Goal: Task Accomplishment & Management: Use online tool/utility

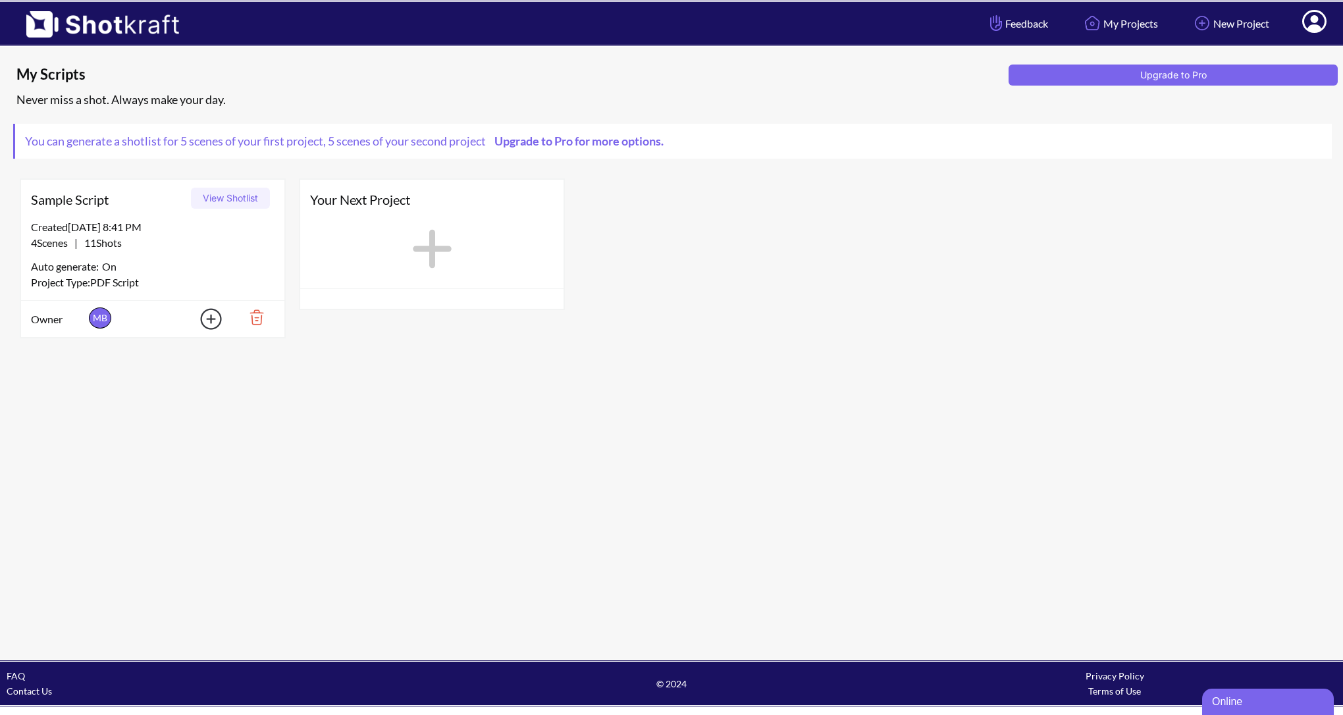
click at [421, 244] on icon at bounding box center [432, 248] width 53 height 59
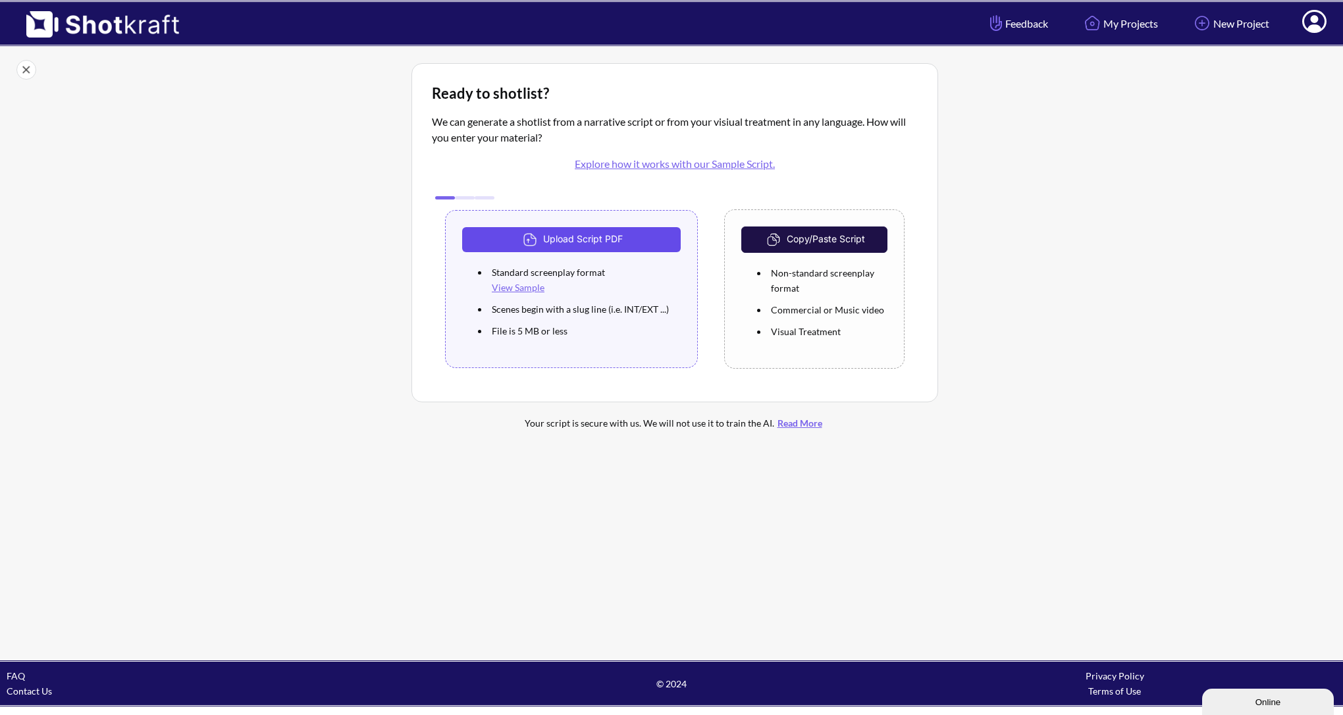
click at [585, 244] on button "Upload Script PDF" at bounding box center [571, 239] width 219 height 25
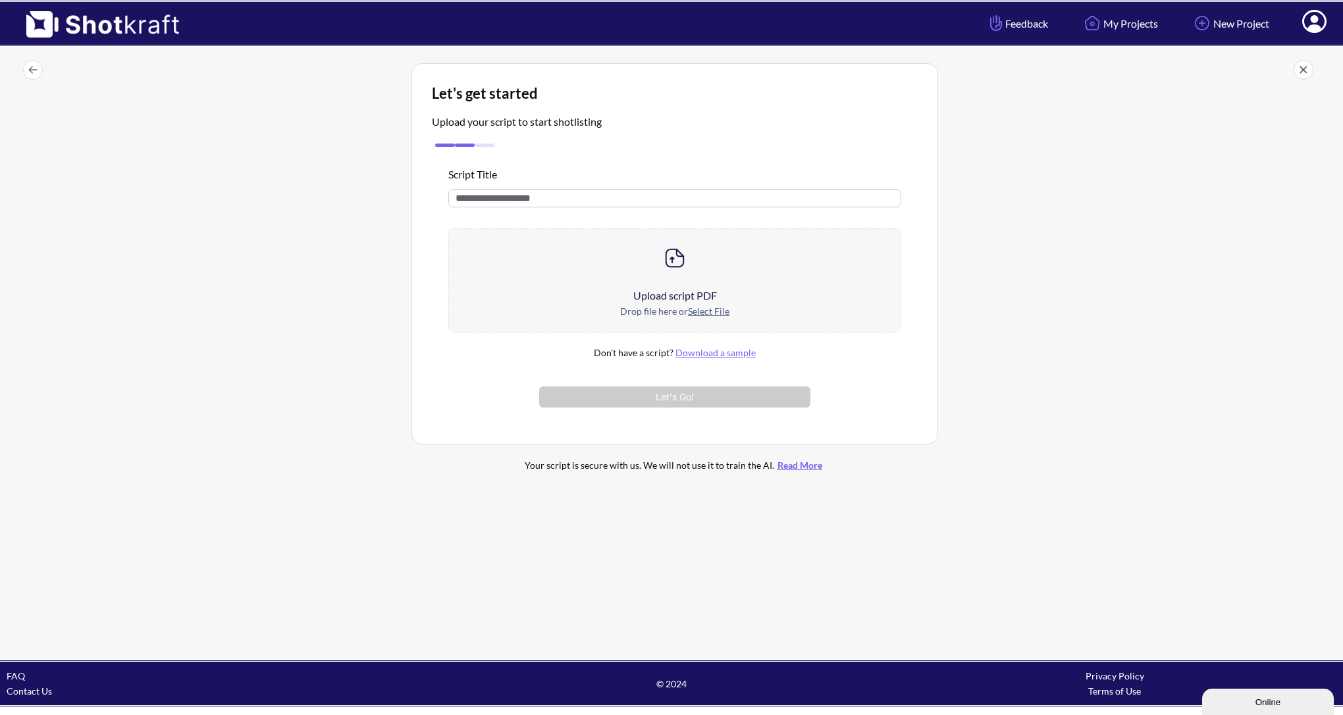
click at [697, 278] on div at bounding box center [675, 257] width 452 height 59
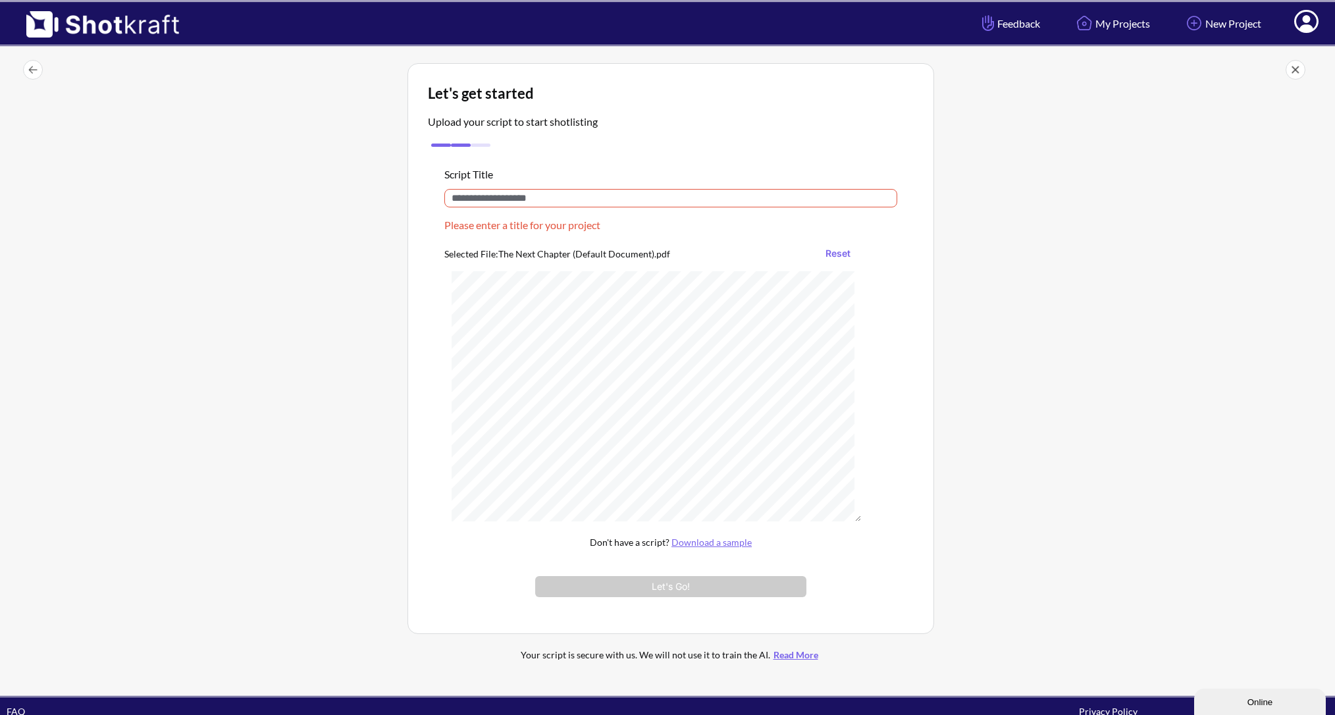
click at [583, 205] on input "text" at bounding box center [670, 198] width 453 height 18
paste input "**********"
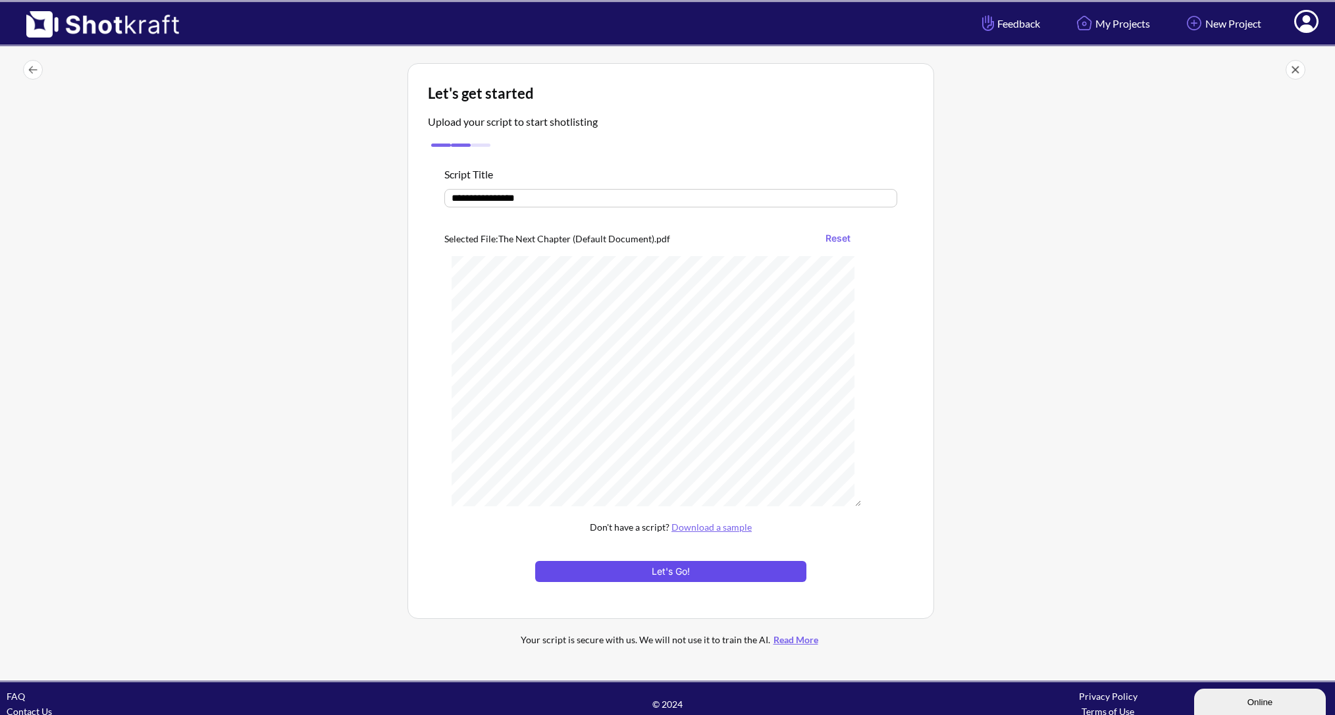
type input "**********"
click at [690, 573] on button "Let's Go!" at bounding box center [670, 571] width 271 height 21
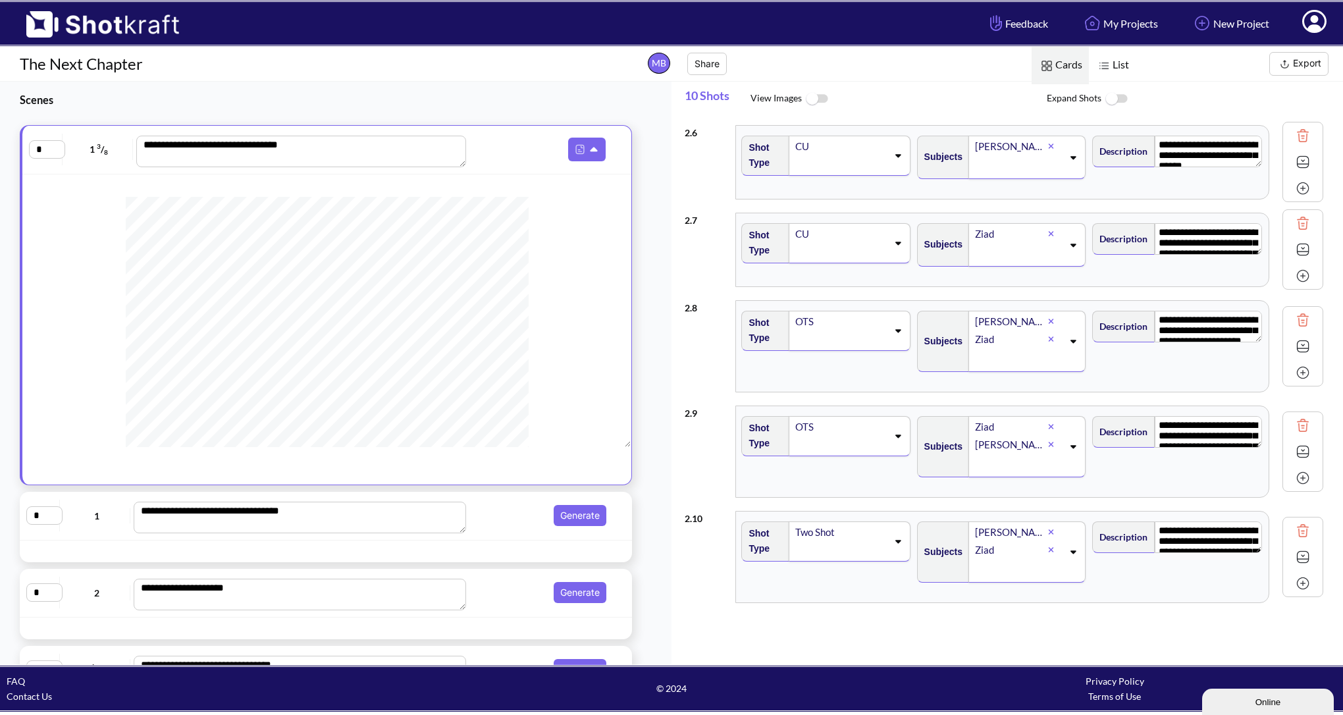
click at [1123, 66] on span "List" at bounding box center [1112, 66] width 47 height 38
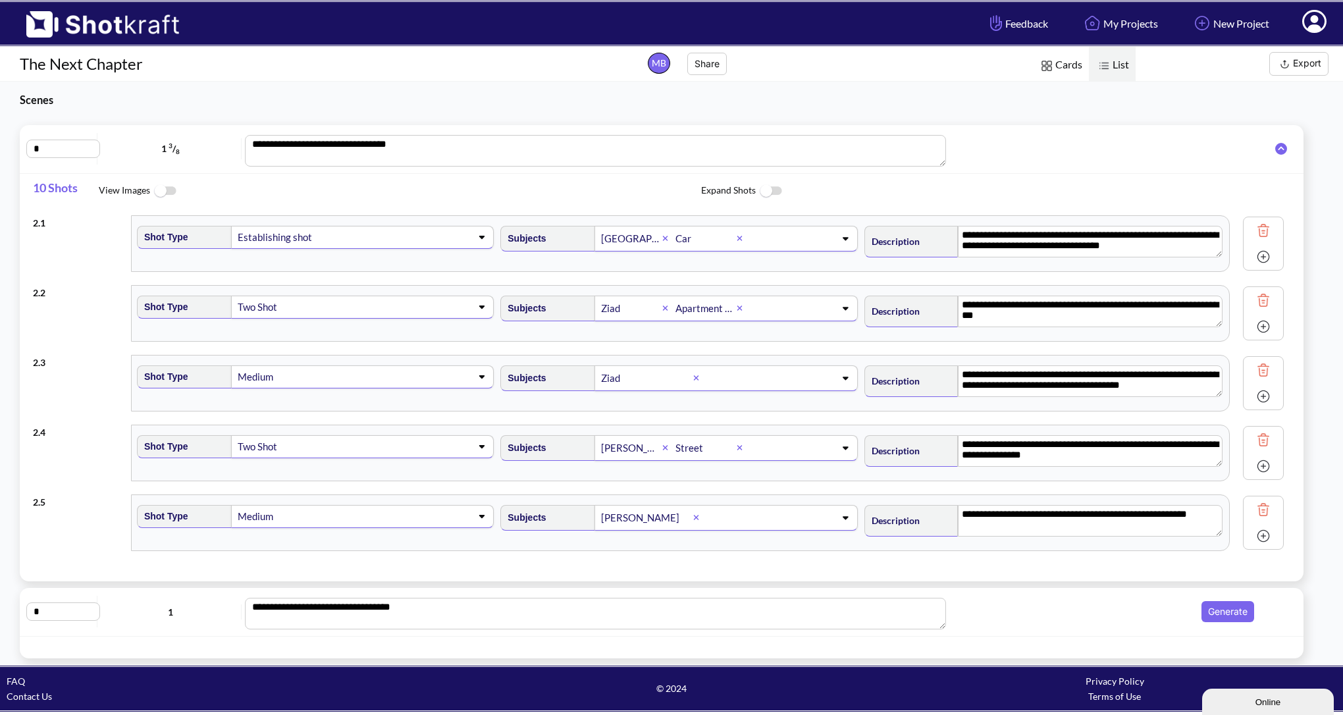
click at [1088, 63] on span "Cards" at bounding box center [1060, 66] width 57 height 38
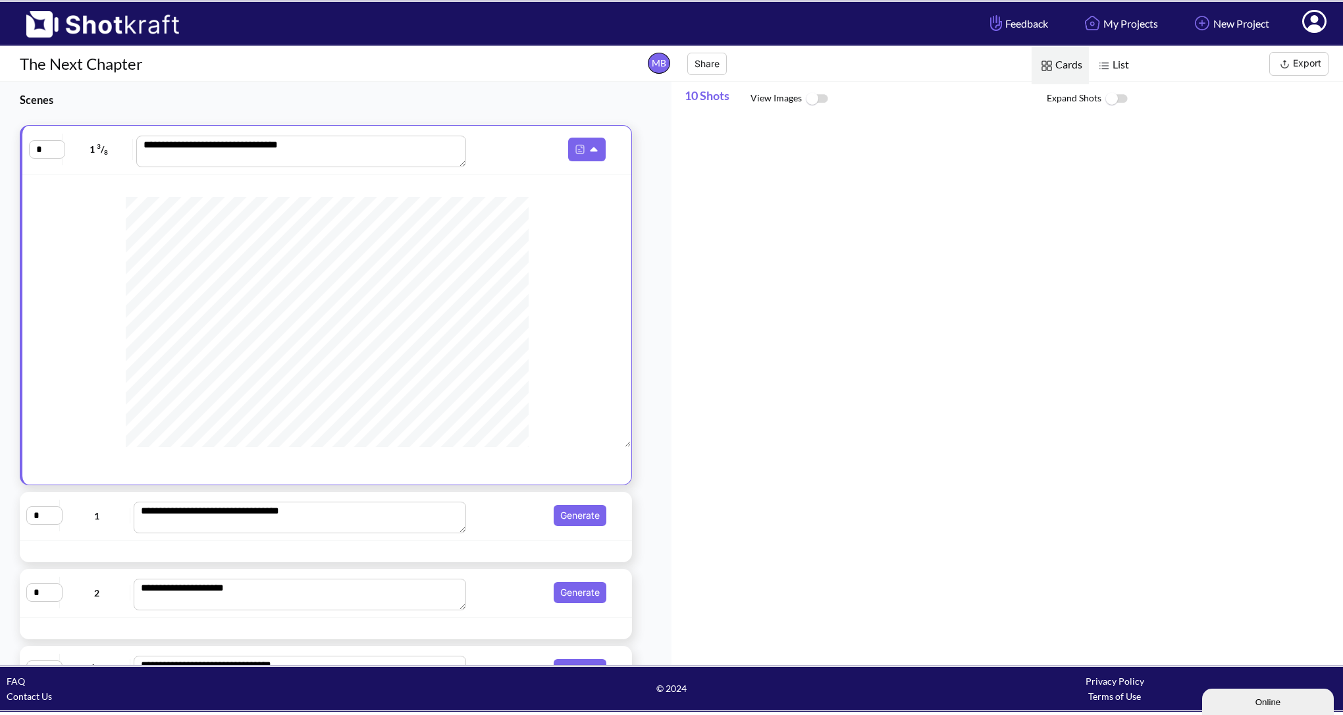
click at [1051, 63] on img at bounding box center [1046, 65] width 17 height 17
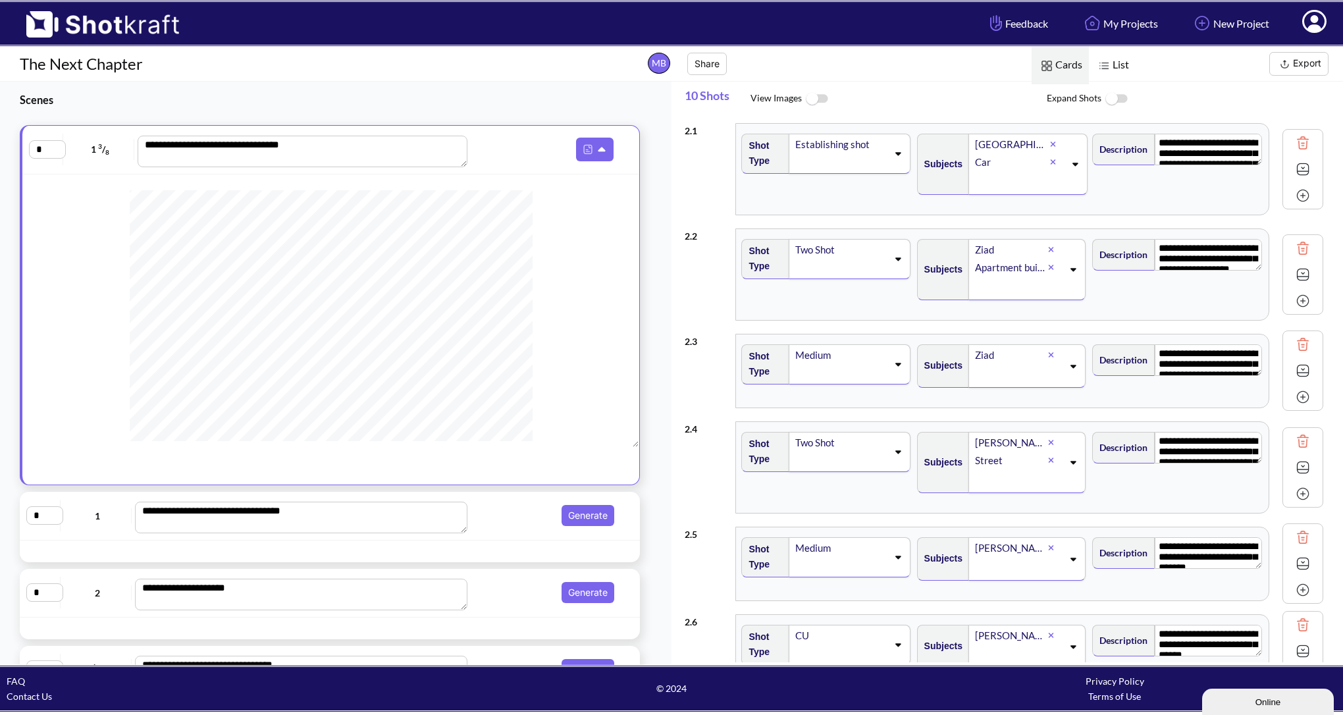
scroll to position [59, 0]
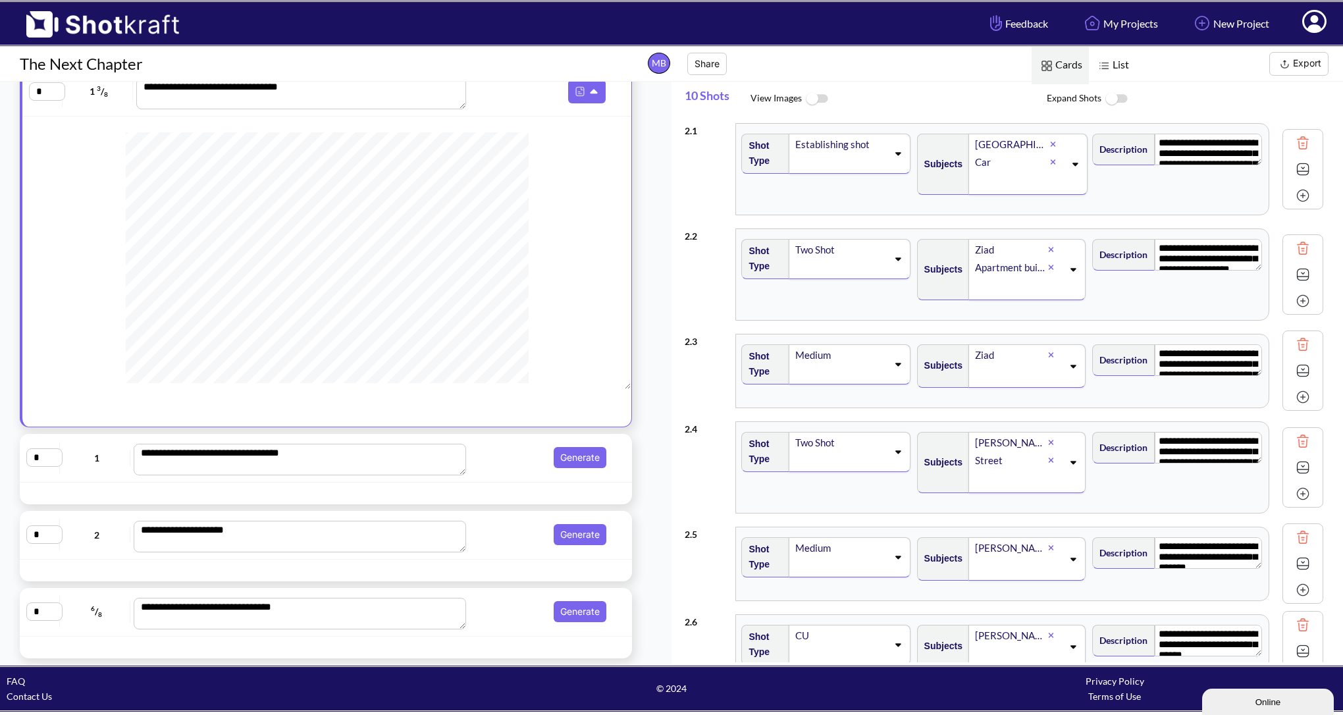
click at [1254, 697] on div "Online" at bounding box center [1268, 702] width 112 height 10
click at [1203, 391] on button "Minimize" at bounding box center [1180, 385] width 45 height 14
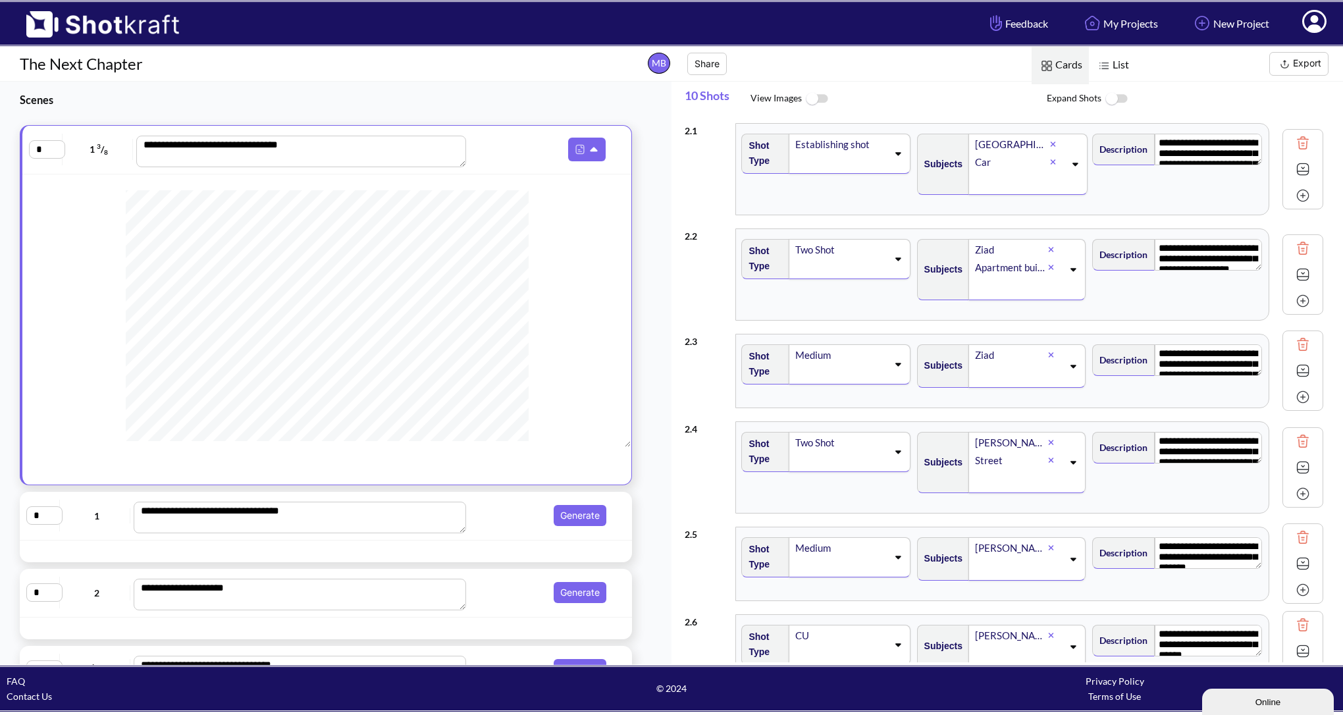
click at [812, 94] on img at bounding box center [817, 99] width 30 height 28
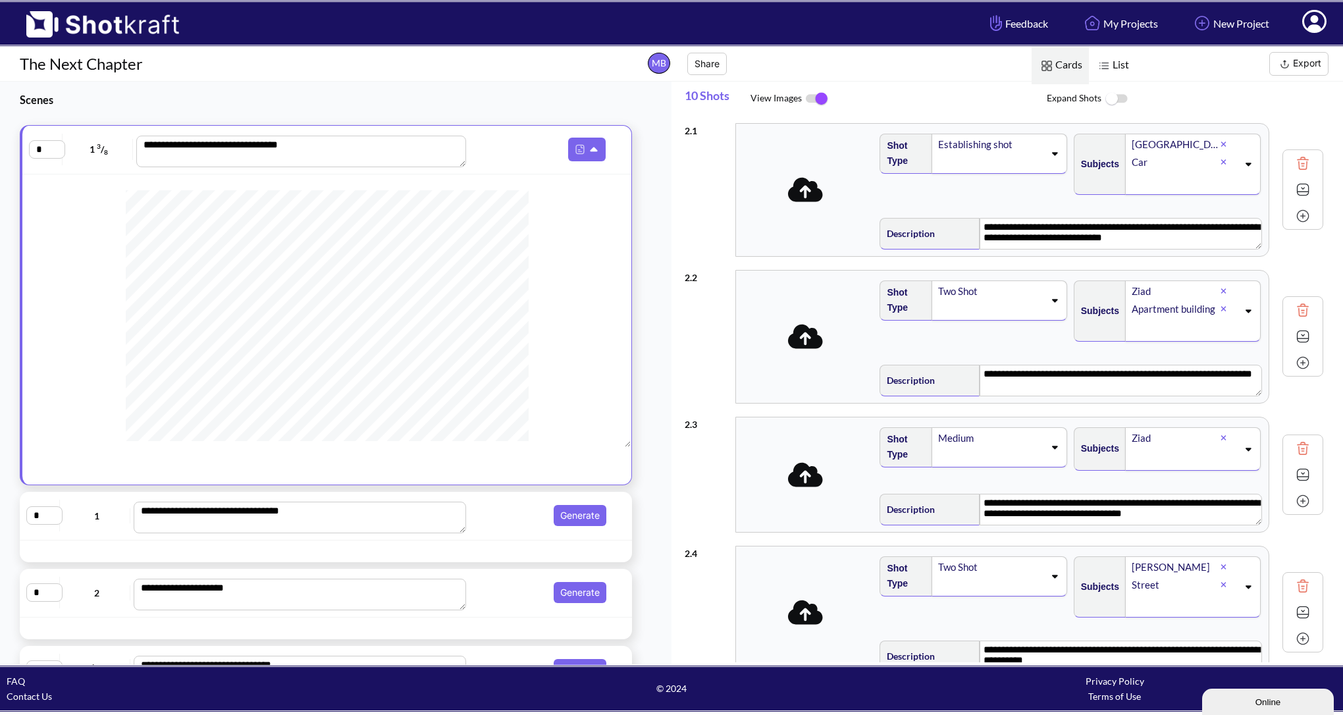
click at [812, 94] on img at bounding box center [817, 99] width 30 height 28
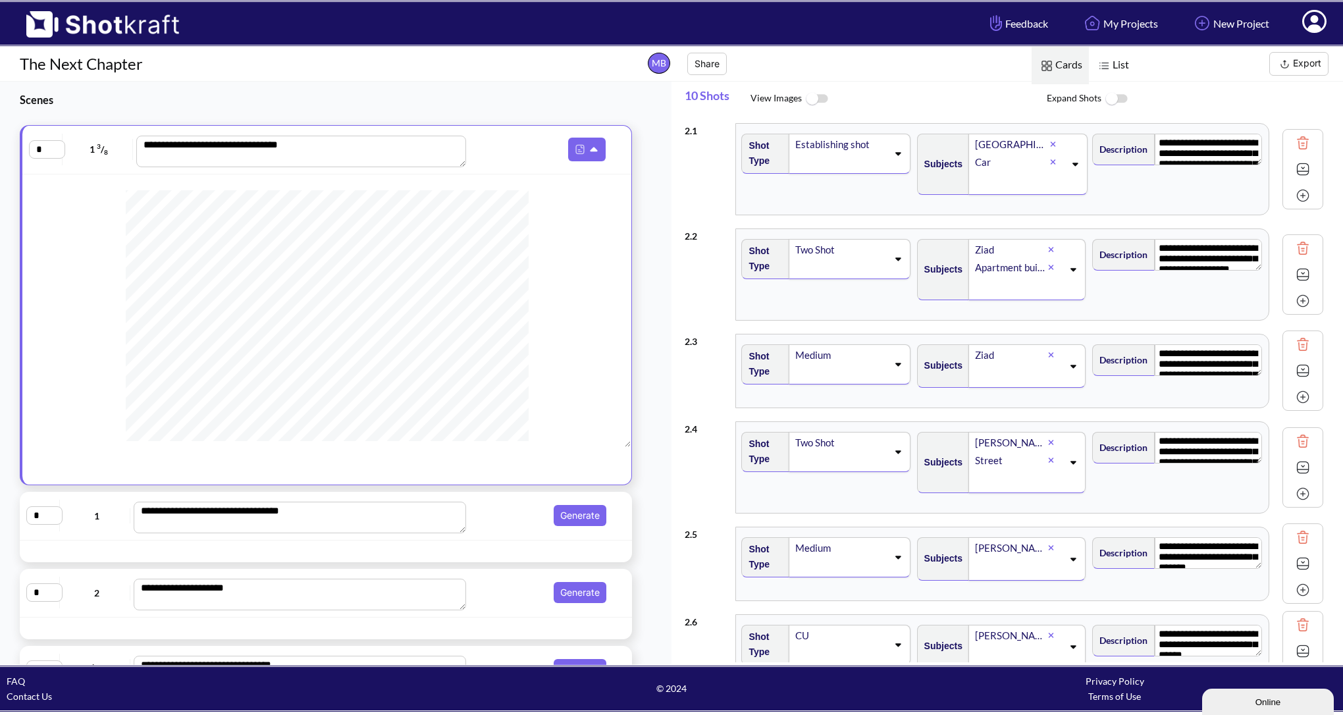
click at [812, 94] on img at bounding box center [817, 99] width 30 height 28
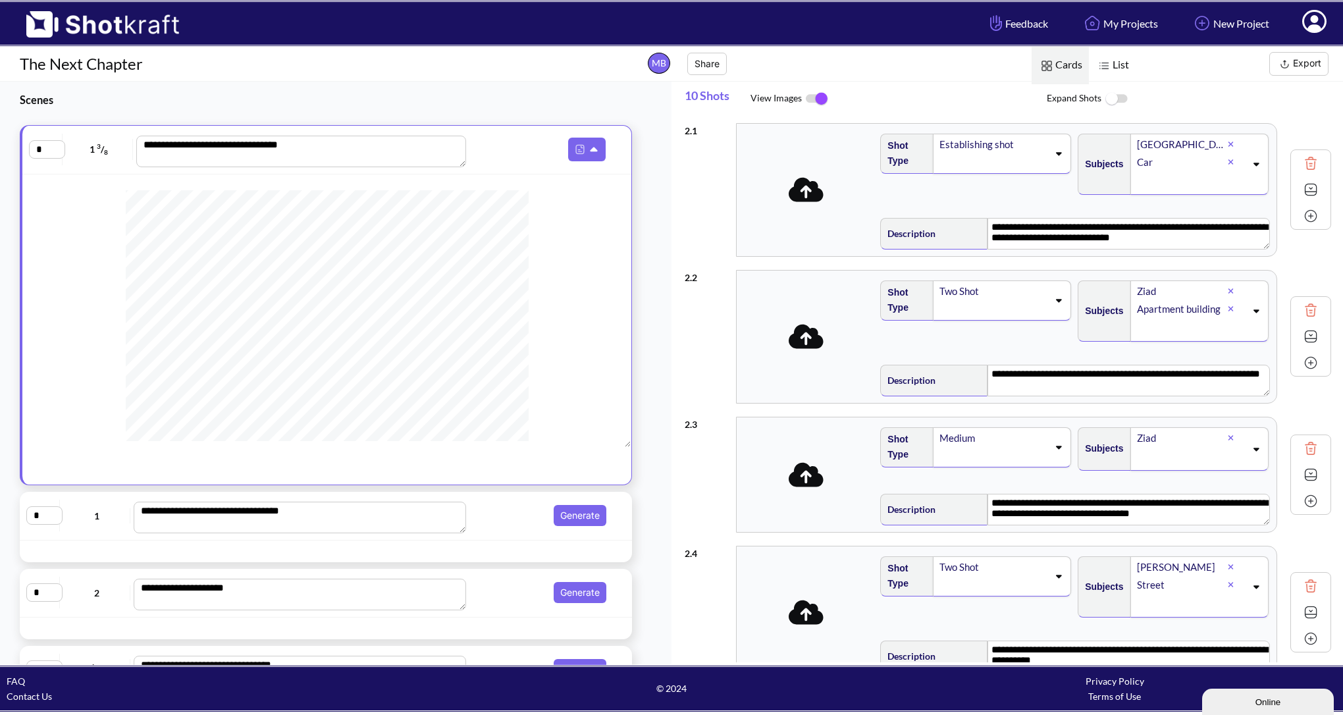
click at [814, 188] on icon at bounding box center [806, 190] width 35 height 24
click at [804, 338] on icon at bounding box center [806, 337] width 35 height 28
click at [1284, 67] on img at bounding box center [1285, 64] width 16 height 16
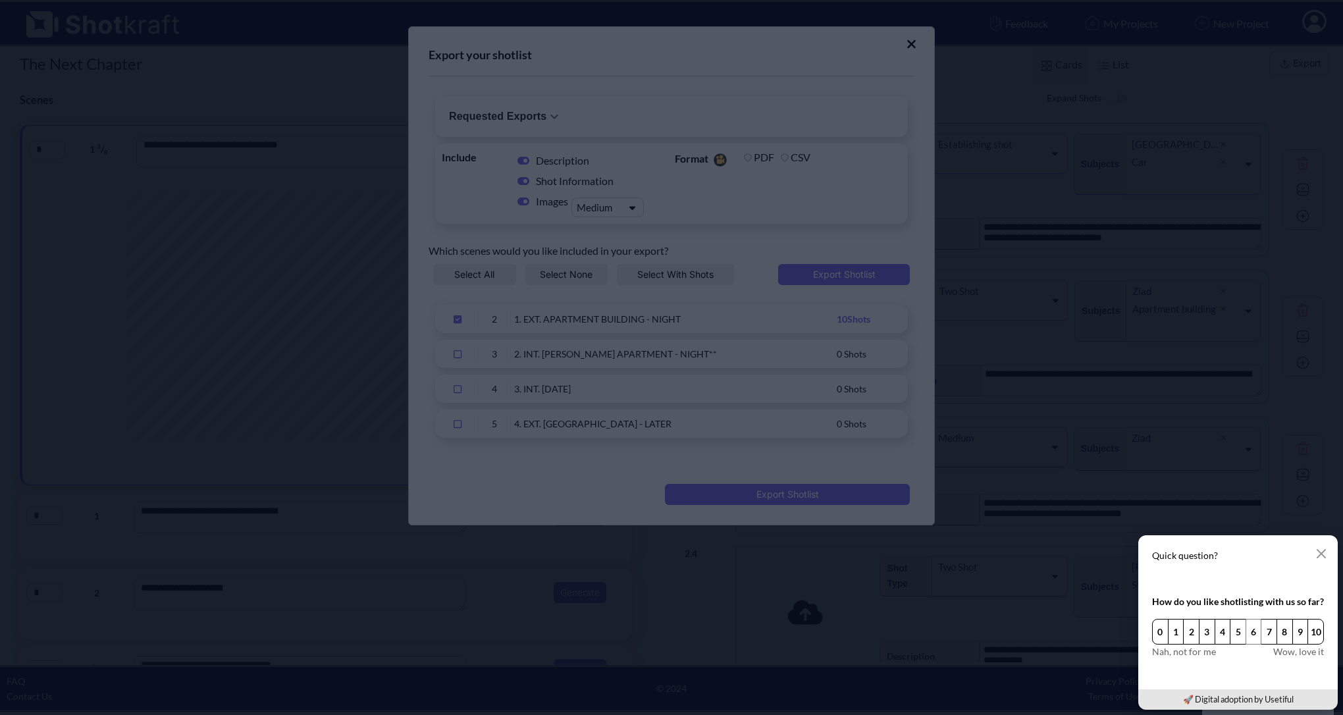
click at [1255, 633] on button "6" at bounding box center [1254, 632] width 16 height 26
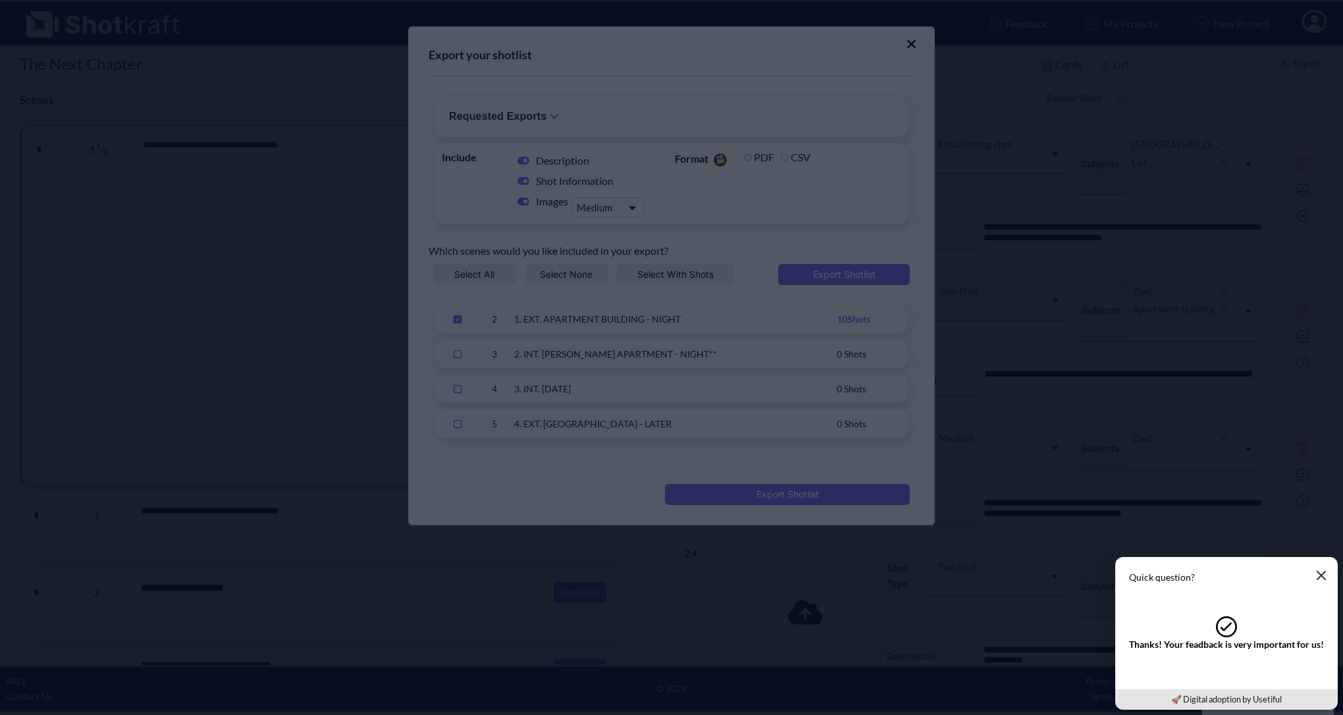
click at [1318, 579] on icon "button" at bounding box center [1321, 575] width 11 height 11
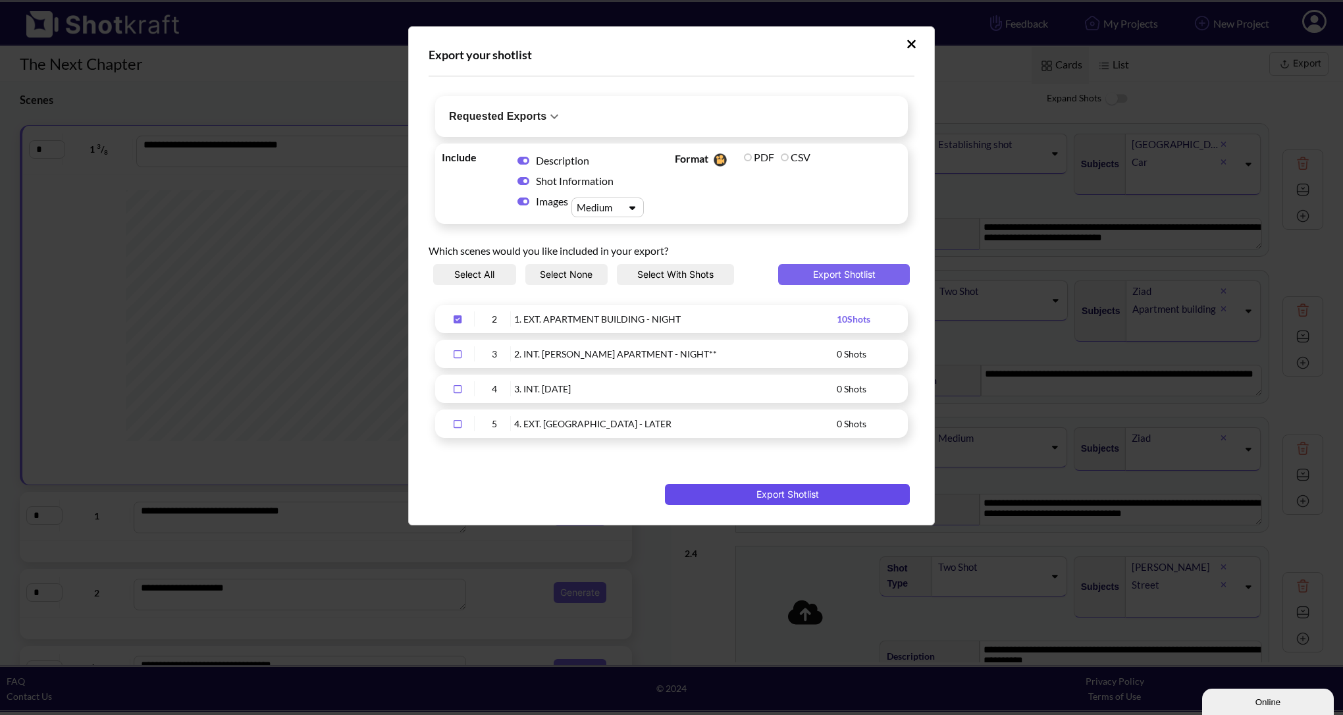
click at [840, 491] on button "Export Shotlist" at bounding box center [787, 494] width 245 height 21
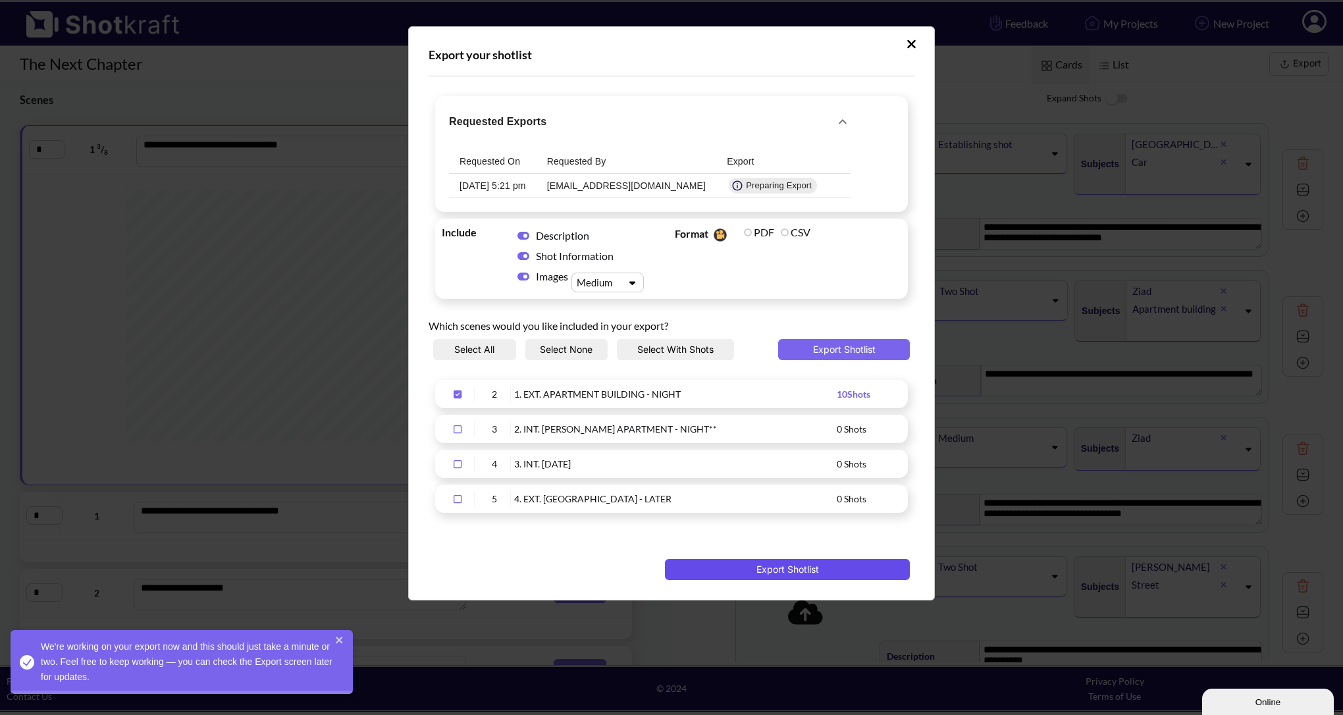
click at [755, 575] on button "Export Shotlist" at bounding box center [787, 569] width 245 height 21
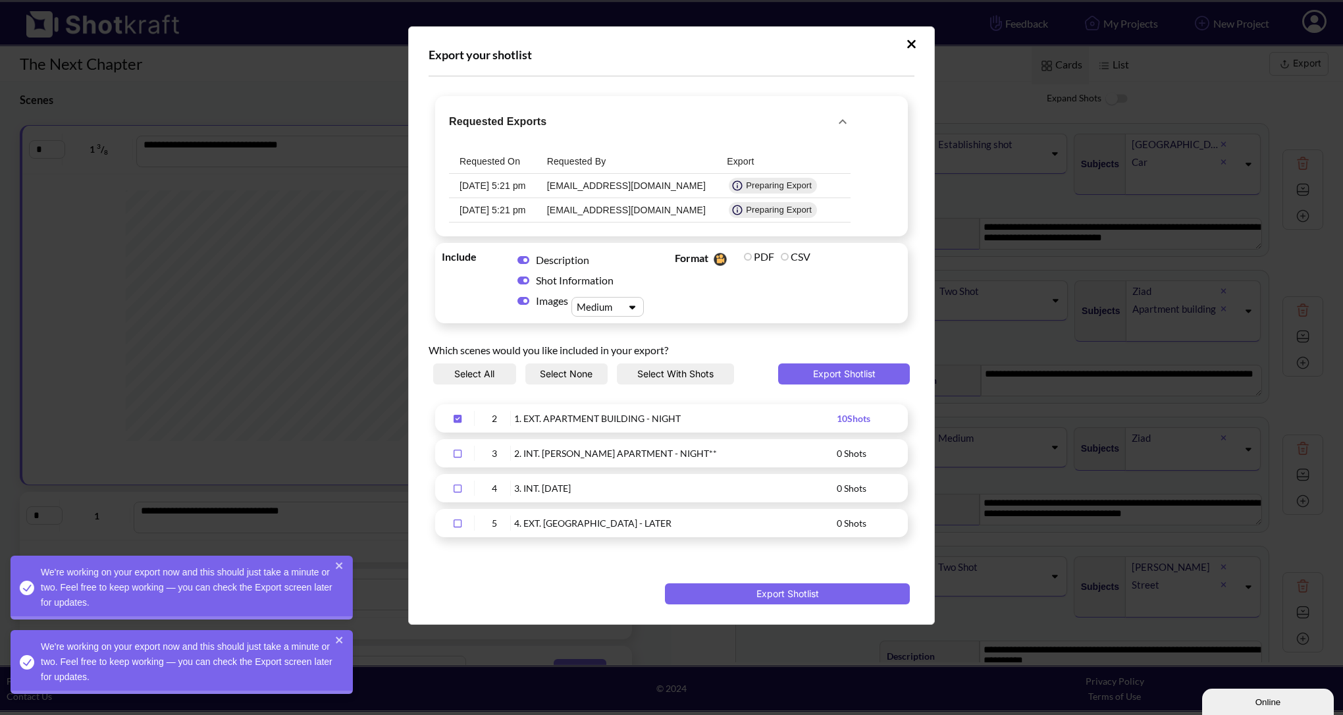
click at [228, 596] on div "We're working on your export now and this should just take a minute or two. Fee…" at bounding box center [182, 588] width 342 height 64
click at [223, 648] on div "We're working on your export now and this should just take a minute or two. Fee…" at bounding box center [182, 662] width 342 height 64
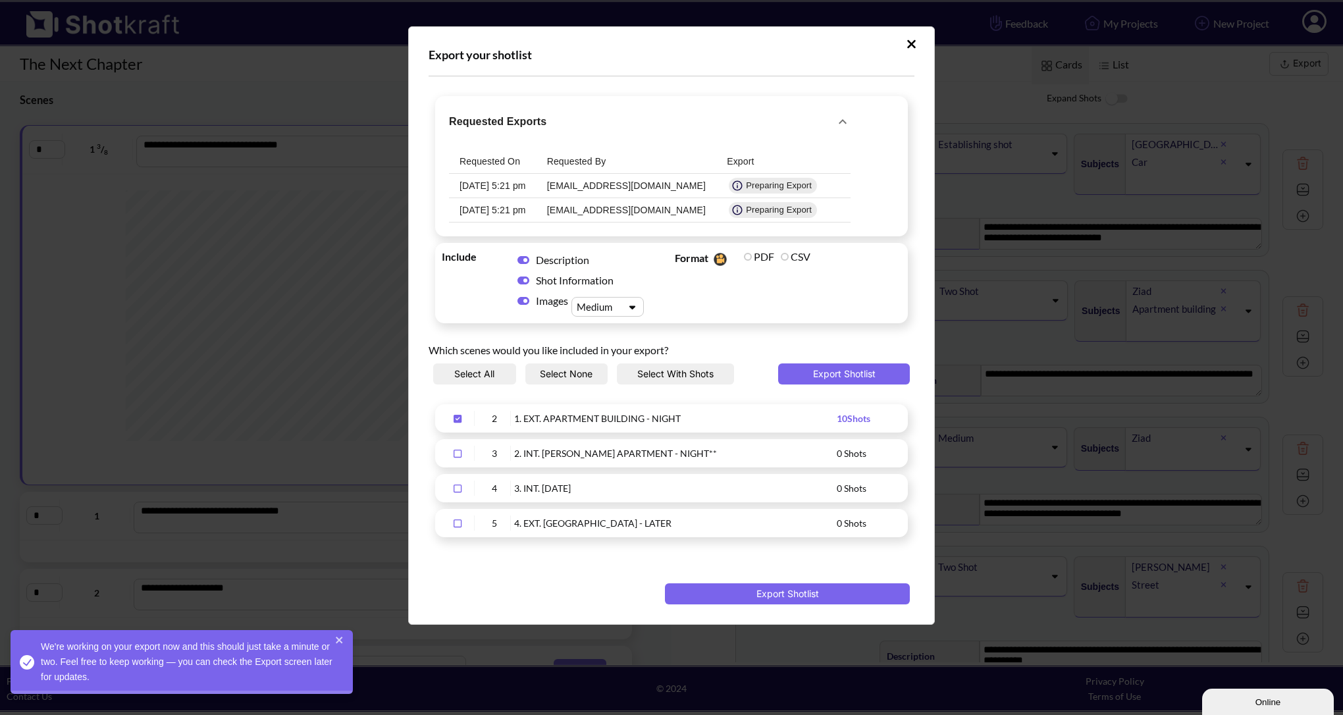
click at [222, 658] on div "We're working on your export now and this should just take a minute or two. Fee…" at bounding box center [182, 662] width 342 height 64
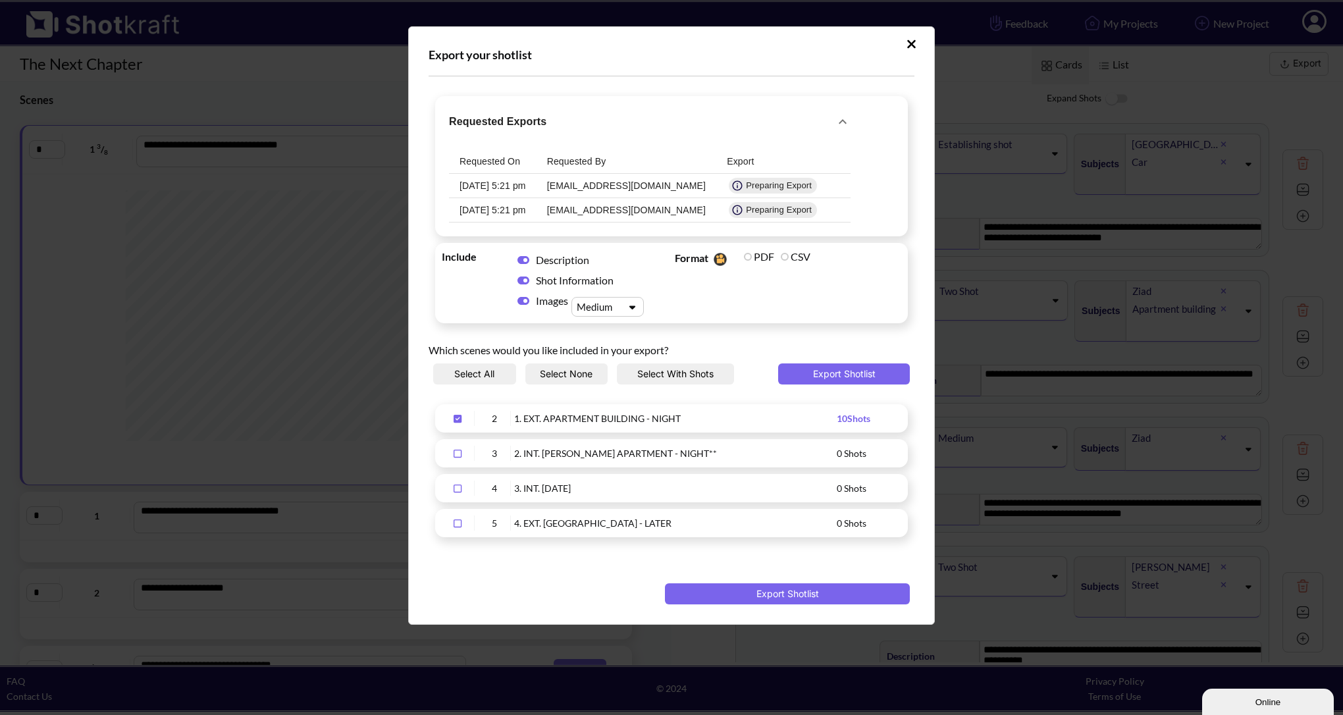
click at [816, 385] on div "Select All Select None Select With Shots Export Shotlist" at bounding box center [672, 380] width 486 height 34
click at [816, 379] on button "Export Shotlist" at bounding box center [844, 373] width 132 height 21
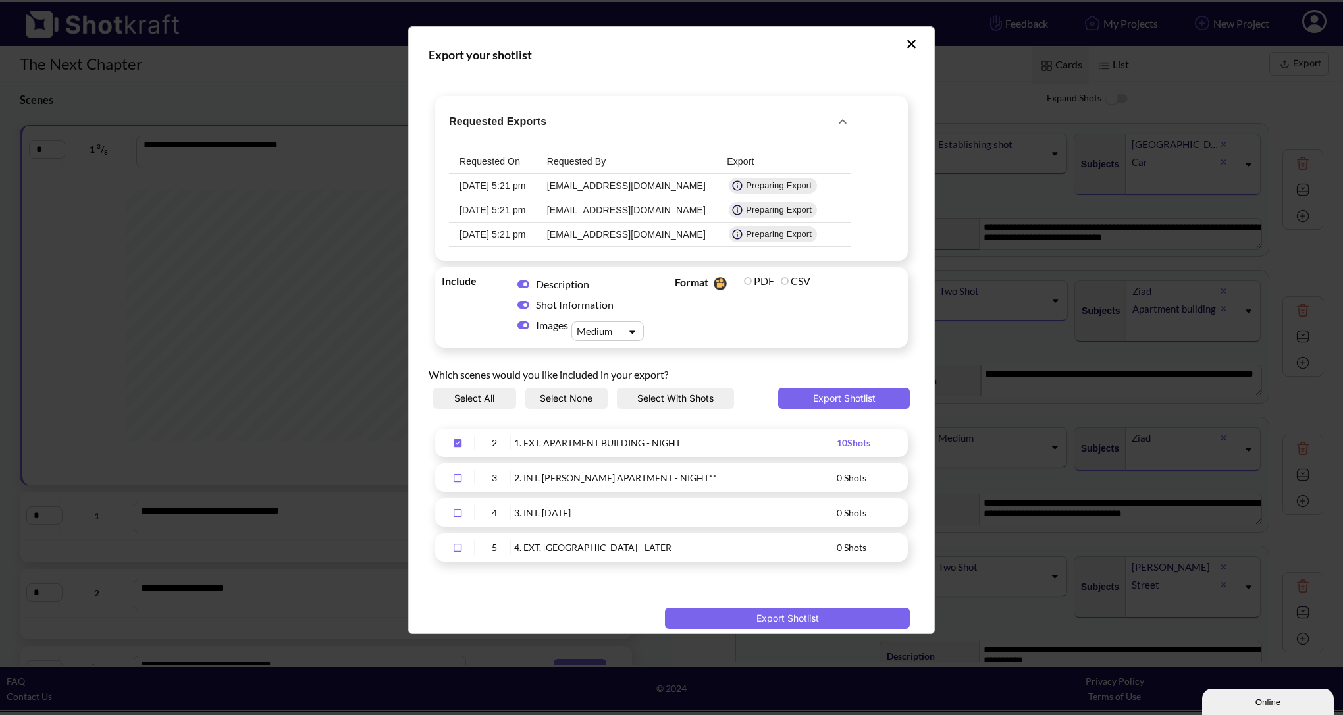
click at [909, 49] on button "Upload Script" at bounding box center [911, 44] width 23 height 21
